Goal: Use online tool/utility: Utilize a website feature to perform a specific function

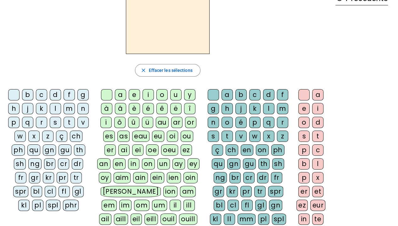
scroll to position [31, 0]
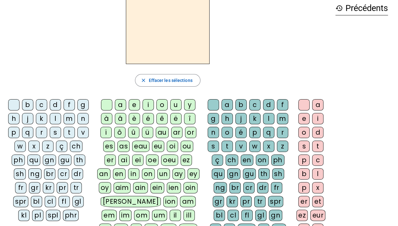
click at [53, 119] on div "l" at bounding box center [55, 118] width 11 height 11
click at [122, 103] on div "a" at bounding box center [120, 104] width 11 height 11
click at [109, 133] on div "ï" at bounding box center [105, 132] width 11 height 11
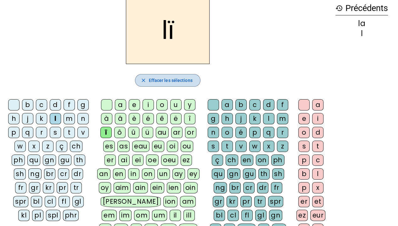
click at [160, 75] on span "button" at bounding box center [167, 80] width 64 height 15
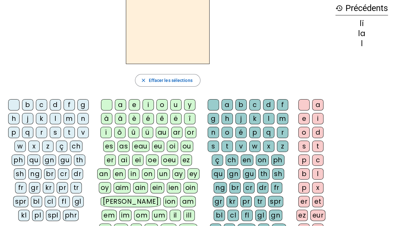
click at [55, 116] on div "l" at bounding box center [55, 118] width 11 height 11
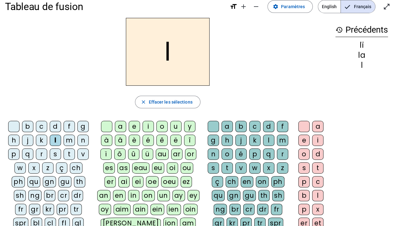
scroll to position [0, 0]
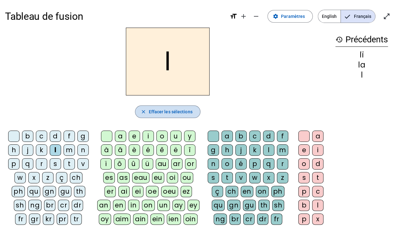
drag, startPoint x: 168, startPoint y: 111, endPoint x: 175, endPoint y: 121, distance: 11.9
click at [167, 111] on span "Effacer les sélections" at bounding box center [170, 112] width 44 height 8
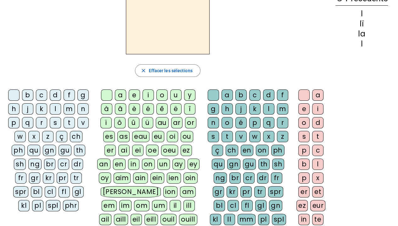
scroll to position [31, 0]
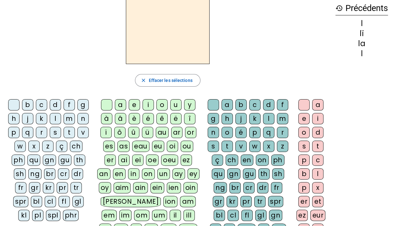
click at [167, 146] on div "oi" at bounding box center [172, 146] width 11 height 11
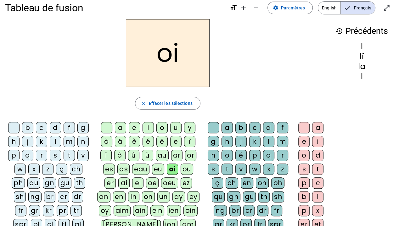
scroll to position [0, 0]
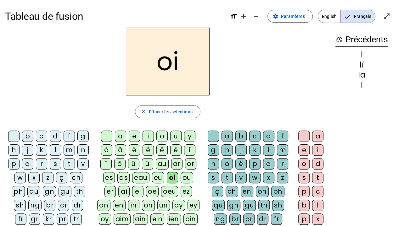
click at [216, 177] on div "s" at bounding box center [212, 177] width 11 height 11
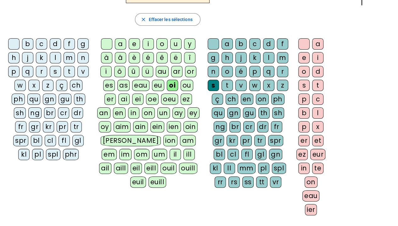
scroll to position [94, 0]
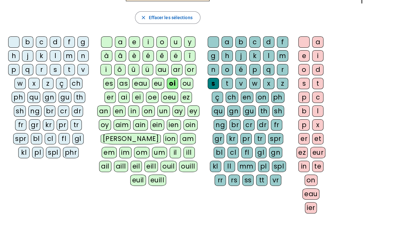
click at [312, 193] on div "eau" at bounding box center [310, 194] width 17 height 11
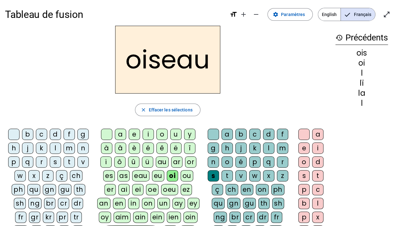
scroll to position [0, 0]
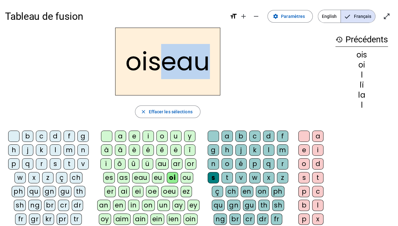
drag, startPoint x: 167, startPoint y: 66, endPoint x: 208, endPoint y: 70, distance: 41.3
click at [208, 70] on h2 "oiseau" at bounding box center [167, 62] width 105 height 68
click at [157, 112] on span "Effacer les sélections" at bounding box center [170, 112] width 44 height 8
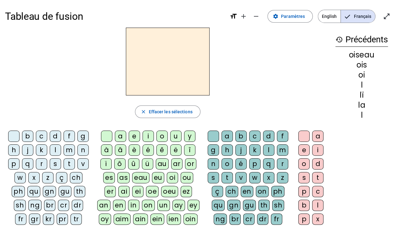
click at [60, 178] on div "ç" at bounding box center [61, 177] width 11 height 11
click at [119, 137] on div "a" at bounding box center [120, 136] width 11 height 11
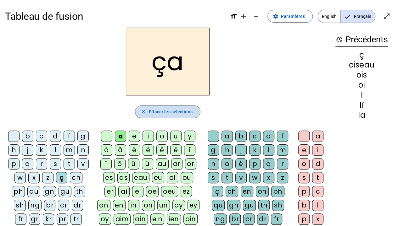
click at [174, 111] on span "Effacer les sélections" at bounding box center [170, 112] width 44 height 8
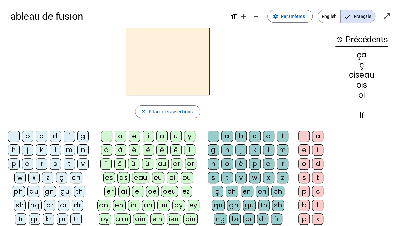
click at [57, 135] on div "d" at bounding box center [55, 136] width 11 height 11
click at [125, 200] on div "en" at bounding box center [119, 205] width 13 height 11
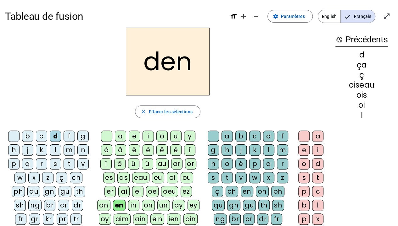
click at [226, 179] on div "t" at bounding box center [226, 177] width 11 height 11
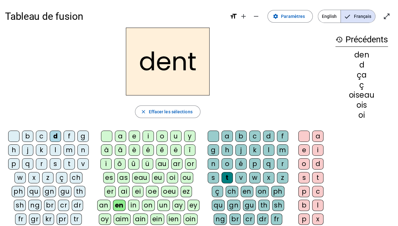
click at [302, 179] on div "s" at bounding box center [303, 177] width 11 height 11
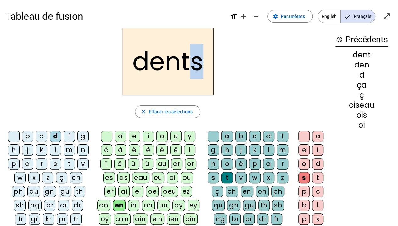
drag, startPoint x: 190, startPoint y: 67, endPoint x: 197, endPoint y: 68, distance: 6.7
click at [197, 68] on h2 "dents" at bounding box center [167, 62] width 91 height 68
click at [165, 115] on span "Effacer les sélections" at bounding box center [170, 112] width 44 height 8
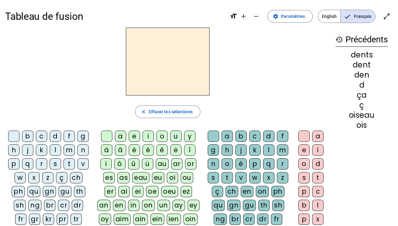
click at [65, 152] on div "m" at bounding box center [68, 150] width 11 height 11
click at [133, 209] on div "ain" at bounding box center [140, 219] width 15 height 11
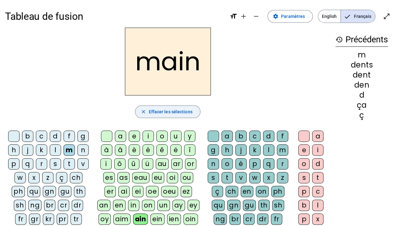
click at [162, 111] on span "Effacer les sélections" at bounding box center [170, 112] width 44 height 8
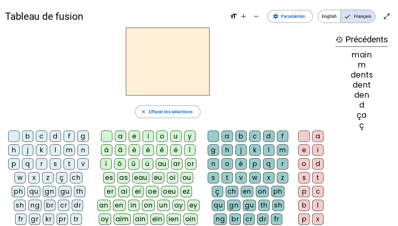
click at [75, 178] on div "ch" at bounding box center [76, 177] width 13 height 11
click at [132, 151] on div "è" at bounding box center [134, 150] width 11 height 11
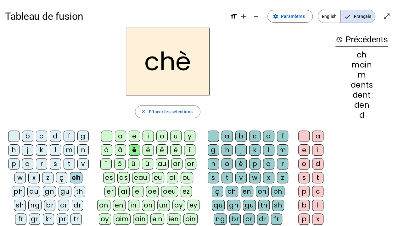
click at [280, 165] on div "r" at bounding box center [282, 163] width 11 height 11
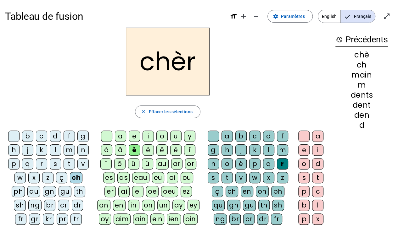
click at [303, 151] on div "e" at bounding box center [303, 150] width 11 height 11
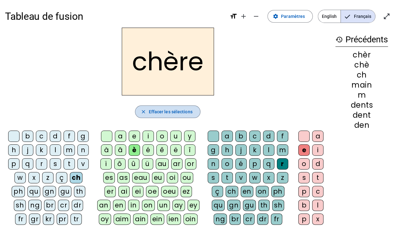
click at [185, 113] on span "Effacer les sélections" at bounding box center [170, 112] width 44 height 8
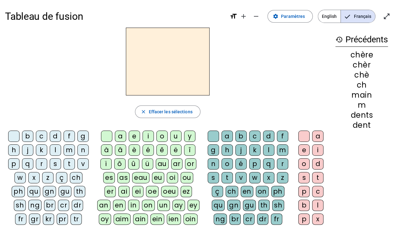
click at [27, 150] on div "j" at bounding box center [27, 150] width 11 height 11
click at [137, 179] on div "eau" at bounding box center [140, 177] width 17 height 11
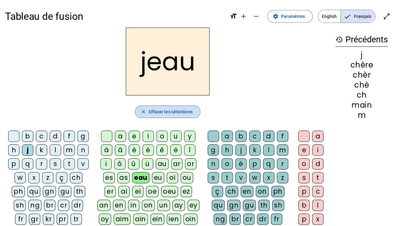
click at [157, 111] on span "Effacer les sélections" at bounding box center [170, 112] width 44 height 8
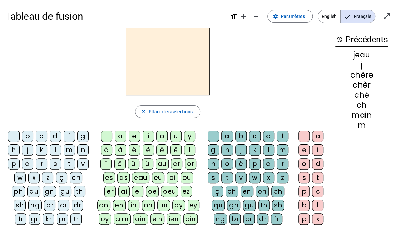
click at [29, 149] on div "j" at bounding box center [27, 150] width 11 height 11
click at [157, 164] on div "au" at bounding box center [162, 163] width 13 height 11
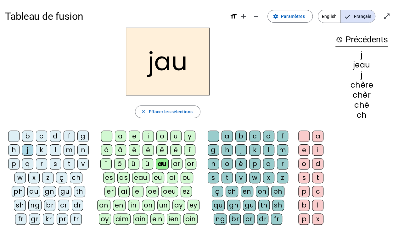
drag, startPoint x: 372, startPoint y: 63, endPoint x: 348, endPoint y: 69, distance: 24.7
click at [348, 69] on div "j jeau j chère chèr chè ch" at bounding box center [361, 85] width 52 height 68
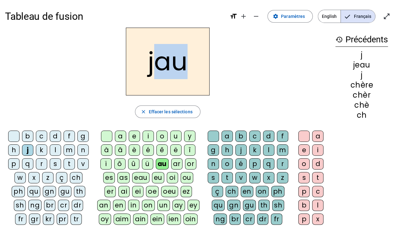
drag, startPoint x: 187, startPoint y: 62, endPoint x: 156, endPoint y: 61, distance: 31.4
click at [156, 61] on h2 "jau" at bounding box center [168, 62] width 84 height 68
drag, startPoint x: 356, startPoint y: 65, endPoint x: 373, endPoint y: 65, distance: 17.0
click at [372, 65] on div "jeau" at bounding box center [361, 65] width 52 height 8
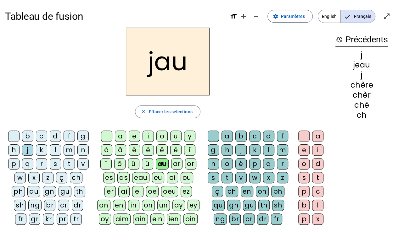
click at [212, 163] on div "n" at bounding box center [212, 163] width 11 height 11
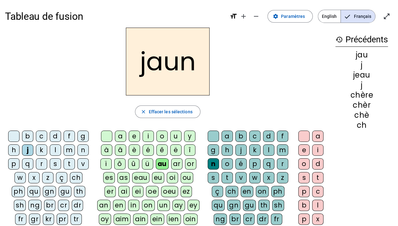
click at [304, 149] on div "e" at bounding box center [303, 150] width 11 height 11
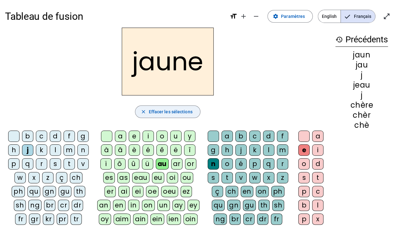
click at [157, 108] on span "Effacer les sélections" at bounding box center [170, 112] width 44 height 8
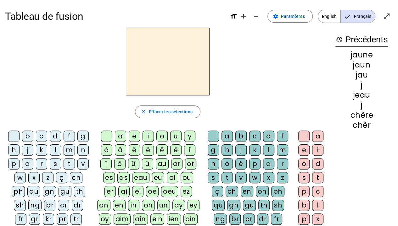
click at [26, 138] on div "b" at bounding box center [27, 136] width 11 height 11
click at [116, 186] on div "er" at bounding box center [109, 191] width 11 height 11
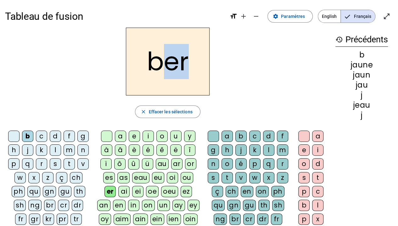
drag, startPoint x: 163, startPoint y: 65, endPoint x: 186, endPoint y: 66, distance: 22.9
click at [186, 66] on h2 "ber" at bounding box center [168, 62] width 84 height 68
click at [254, 135] on div "c" at bounding box center [254, 136] width 11 height 11
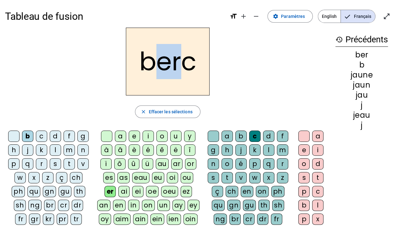
drag, startPoint x: 158, startPoint y: 65, endPoint x: 181, endPoint y: 66, distance: 23.0
click at [181, 66] on h2 "berc" at bounding box center [168, 62] width 84 height 68
click at [182, 66] on h2 "berc" at bounding box center [168, 62] width 84 height 68
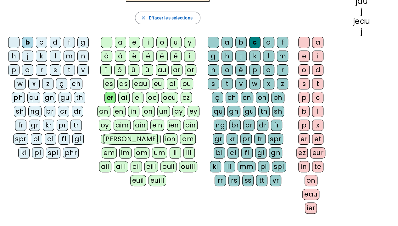
scroll to position [94, 0]
click at [306, 136] on div "er" at bounding box center [303, 138] width 11 height 11
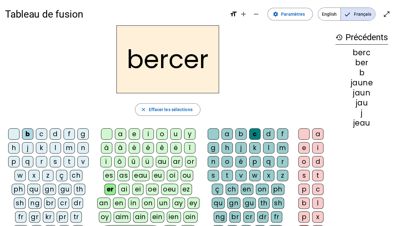
scroll to position [0, 0]
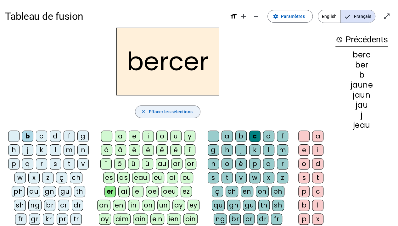
click at [170, 111] on span "Effacer les sélections" at bounding box center [170, 112] width 44 height 8
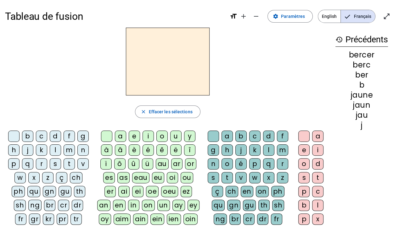
click at [53, 137] on div "d" at bounding box center [55, 136] width 11 height 11
click at [128, 202] on div "in" at bounding box center [133, 205] width 11 height 11
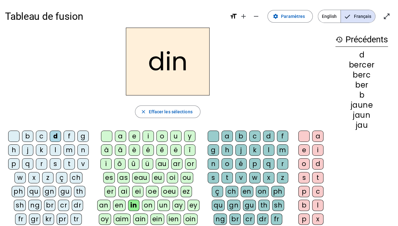
click at [270, 138] on div "d" at bounding box center [268, 136] width 11 height 11
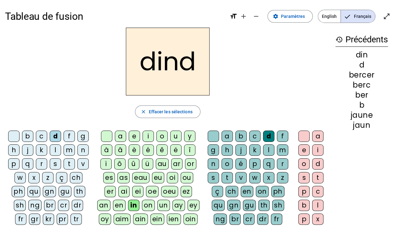
click at [303, 149] on div "e" at bounding box center [303, 150] width 11 height 11
